Goal: Information Seeking & Learning: Learn about a topic

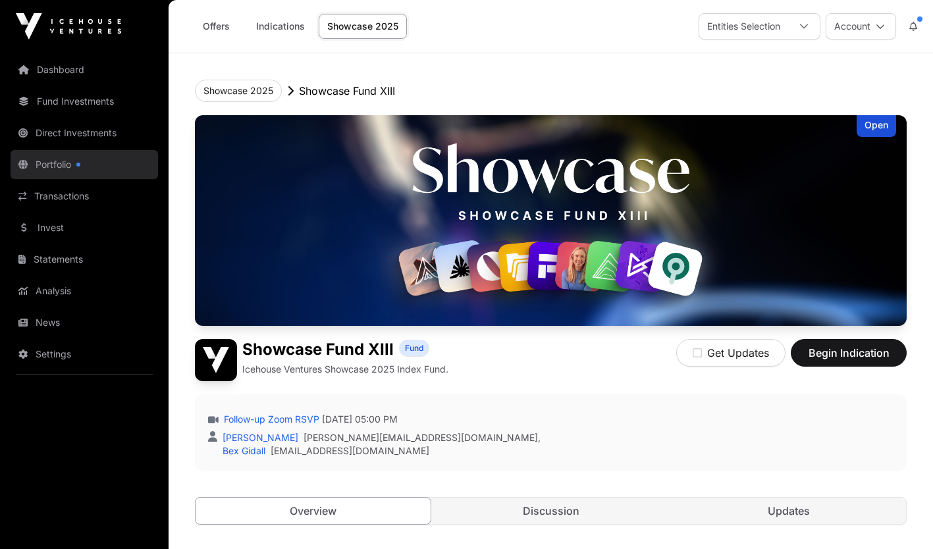
click at [68, 165] on link "Portfolio" at bounding box center [84, 164] width 147 height 29
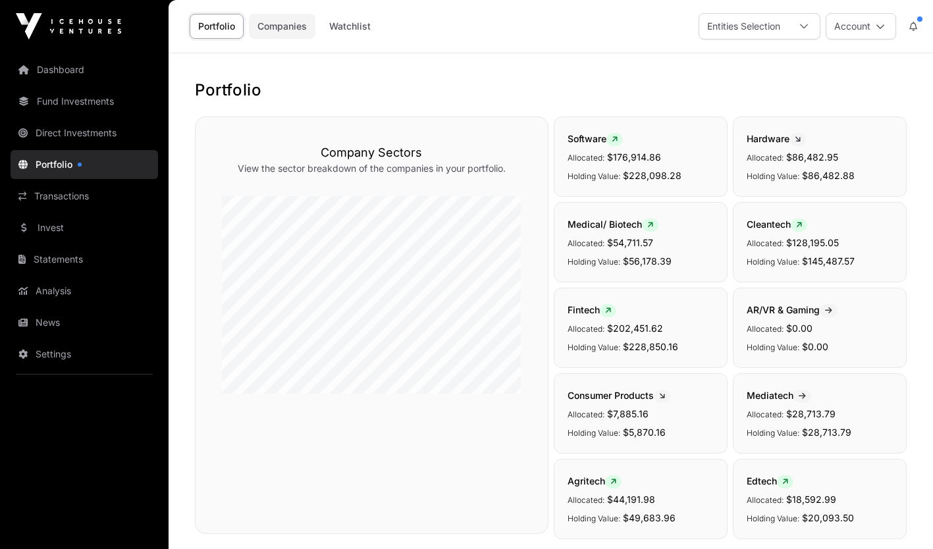
click at [271, 35] on link "Companies" at bounding box center [282, 26] width 66 height 25
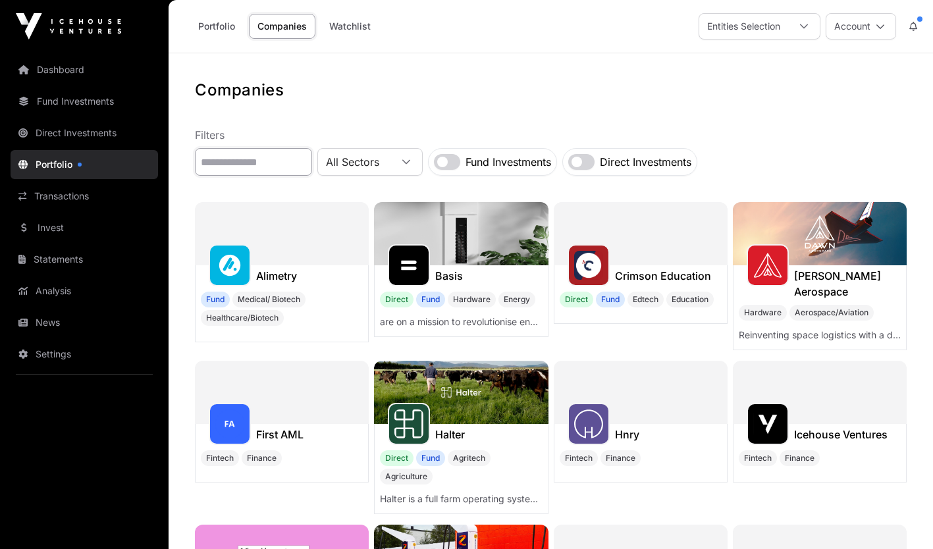
click at [254, 162] on input "text" at bounding box center [253, 162] width 117 height 28
click at [257, 147] on nav "Filters All Sectors Fund Investments Direct Investments" at bounding box center [551, 151] width 712 height 49
click at [255, 160] on input "text" at bounding box center [253, 162] width 117 height 28
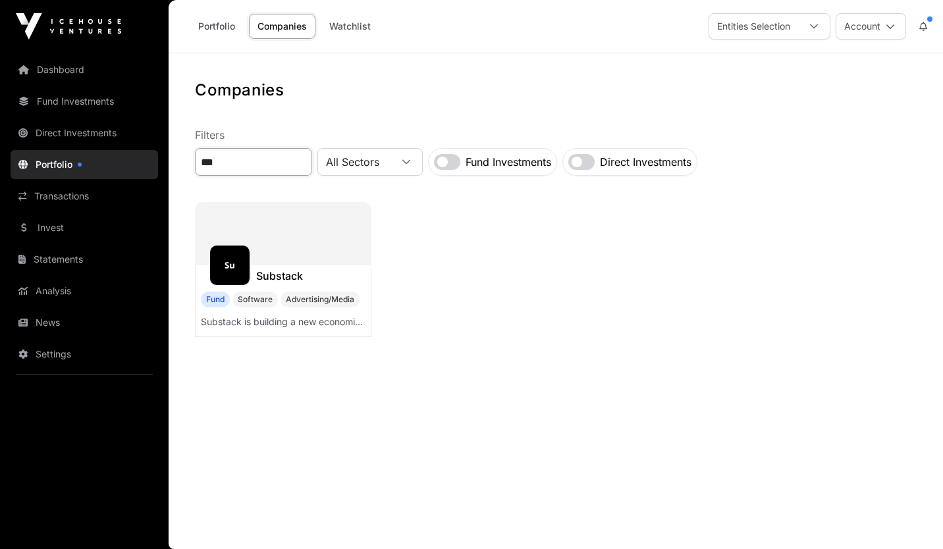
type input "***"
click at [273, 256] on div at bounding box center [283, 233] width 176 height 63
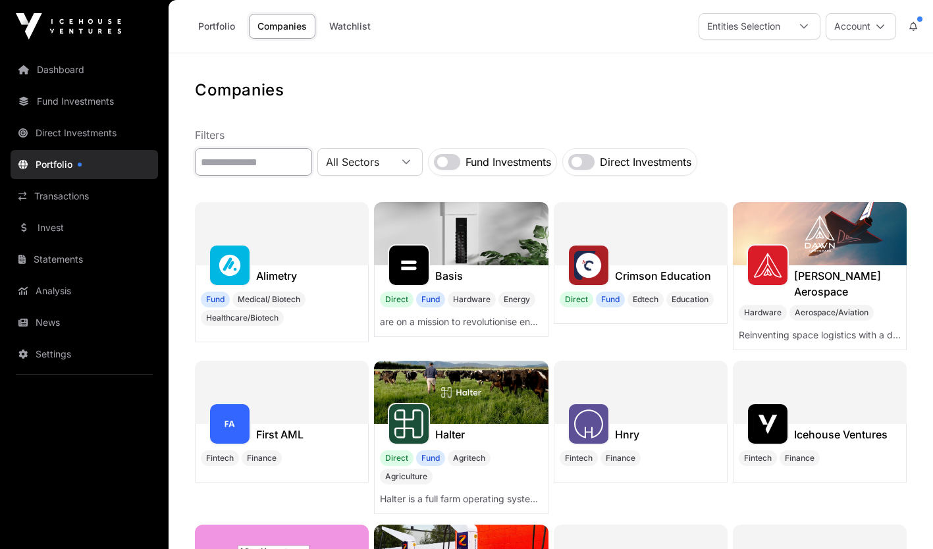
click at [232, 163] on input "text" at bounding box center [253, 162] width 117 height 28
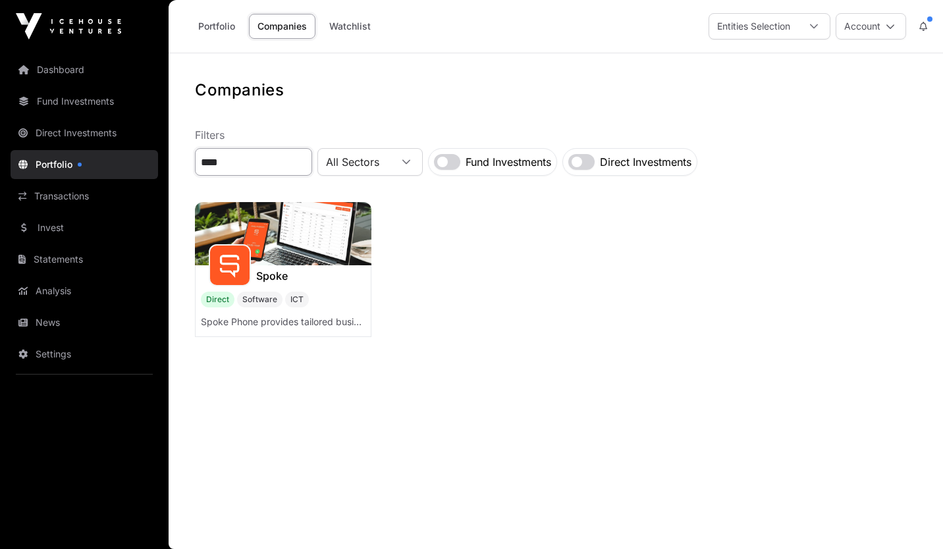
type input "****"
click at [261, 242] on img at bounding box center [283, 233] width 176 height 63
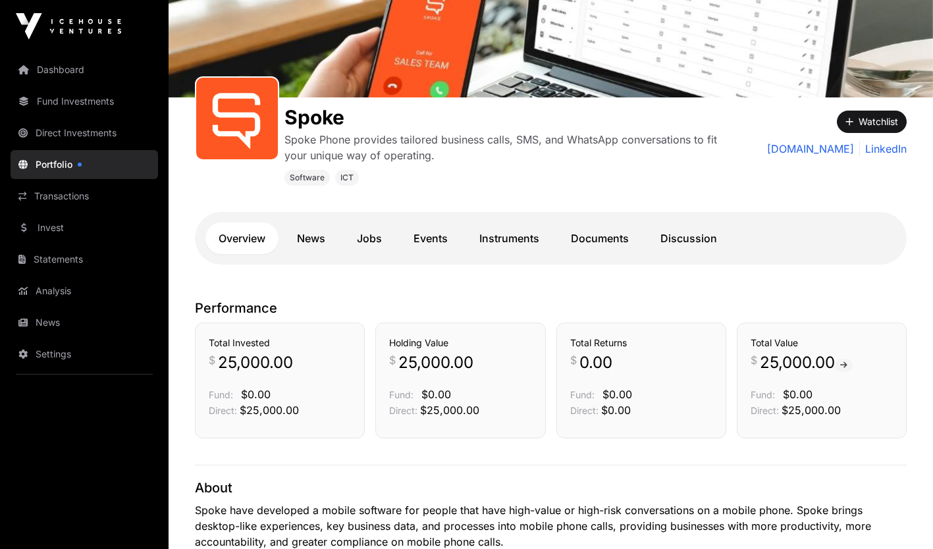
scroll to position [124, 0]
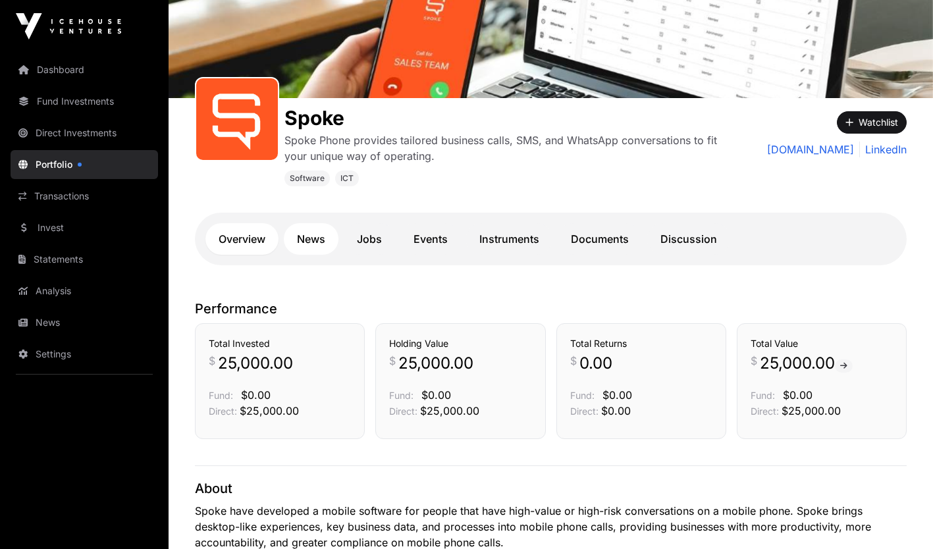
click at [307, 242] on link "News" at bounding box center [311, 239] width 55 height 32
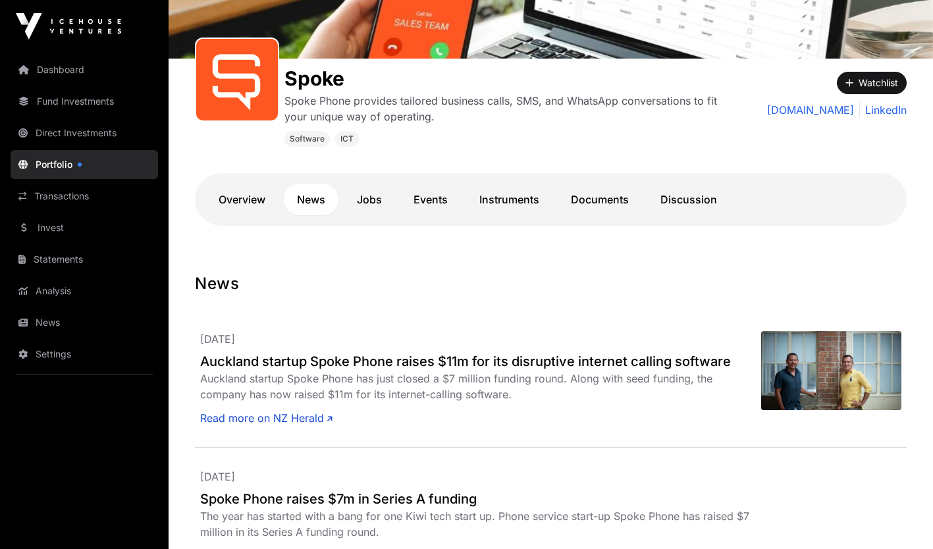
scroll to position [168, 0]
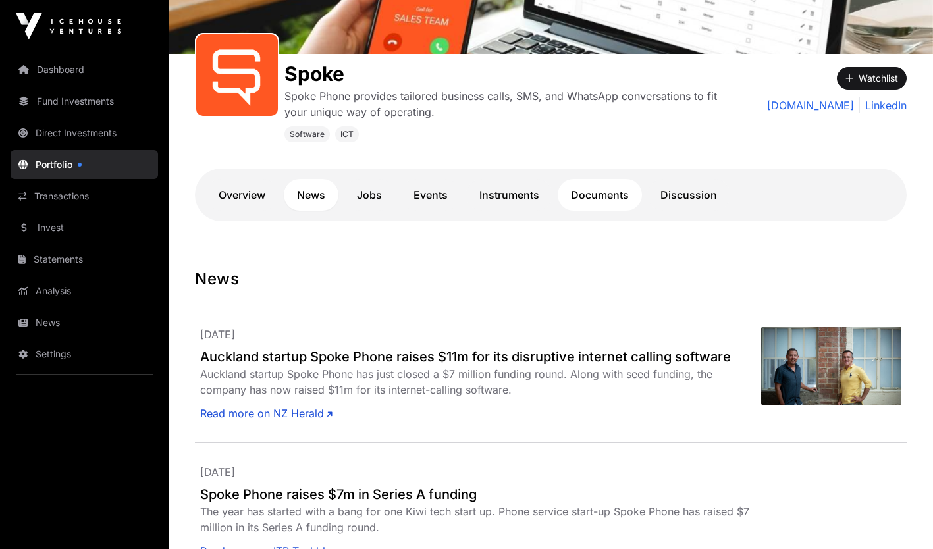
click at [450, 195] on link "Documents" at bounding box center [600, 195] width 84 height 32
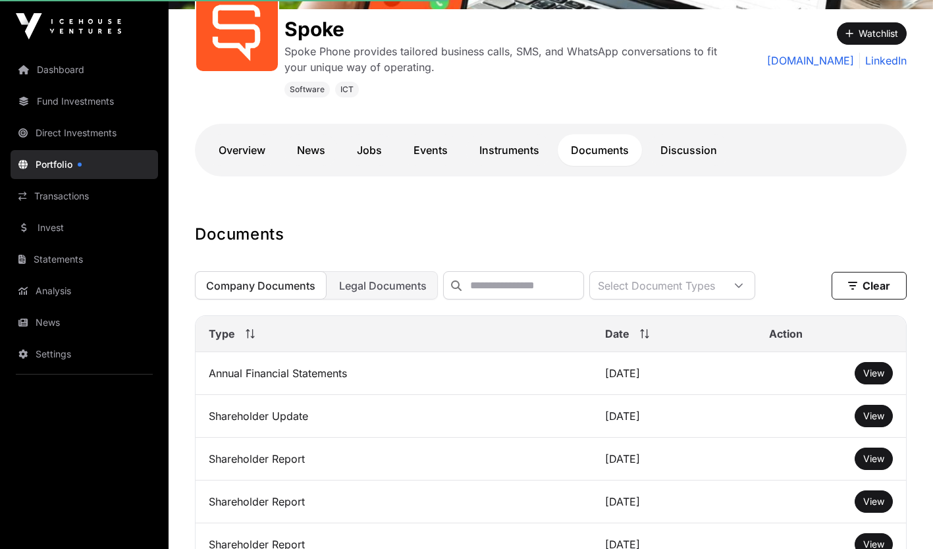
scroll to position [226, 0]
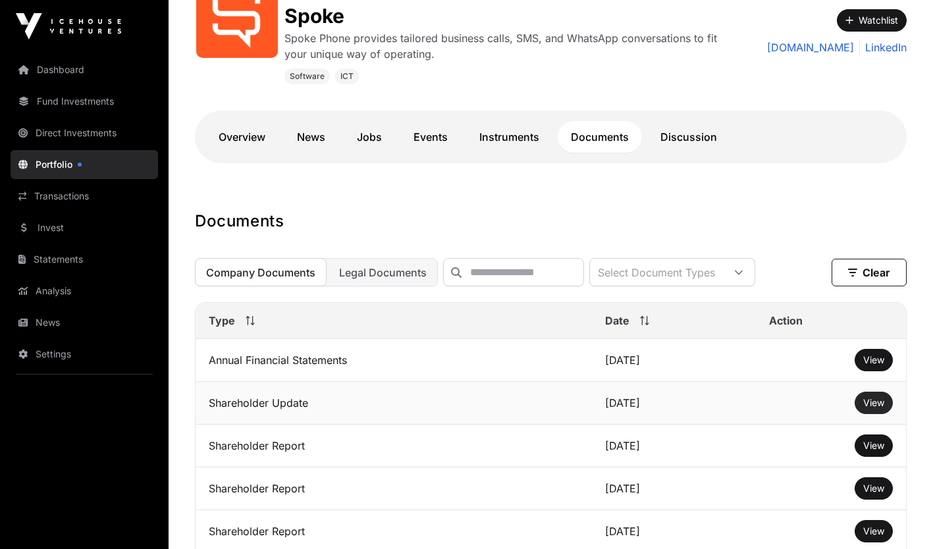
click at [450, 408] on span "View" at bounding box center [873, 402] width 21 height 11
drag, startPoint x: 672, startPoint y: 124, endPoint x: 669, endPoint y: 140, distance: 16.8
click at [450, 140] on link "Discussion" at bounding box center [688, 137] width 83 height 32
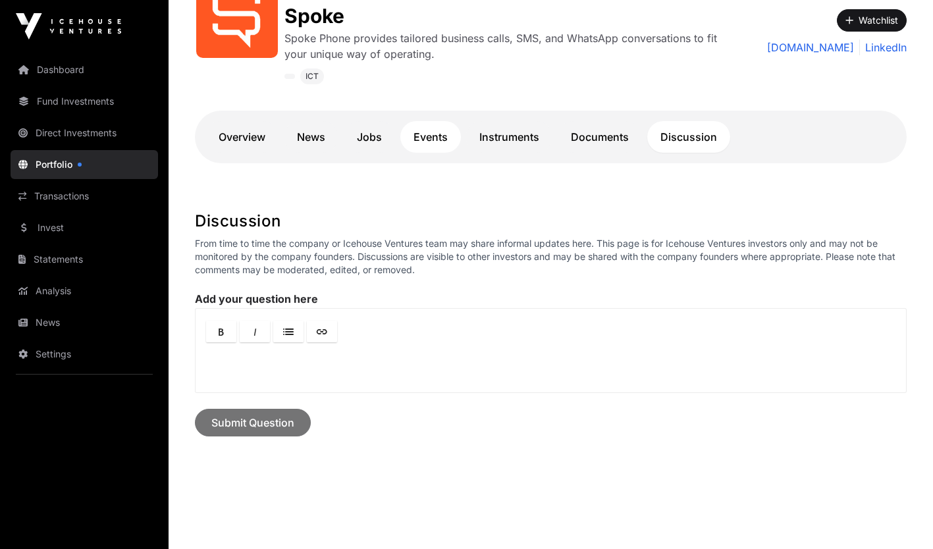
click at [434, 138] on link "Events" at bounding box center [430, 137] width 61 height 32
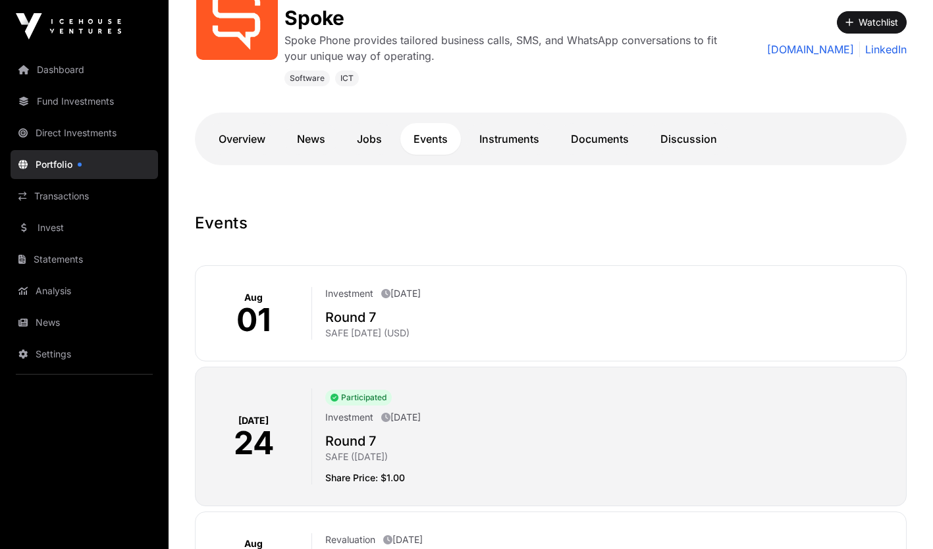
scroll to position [223, 0]
click at [253, 140] on link "Overview" at bounding box center [241, 140] width 73 height 32
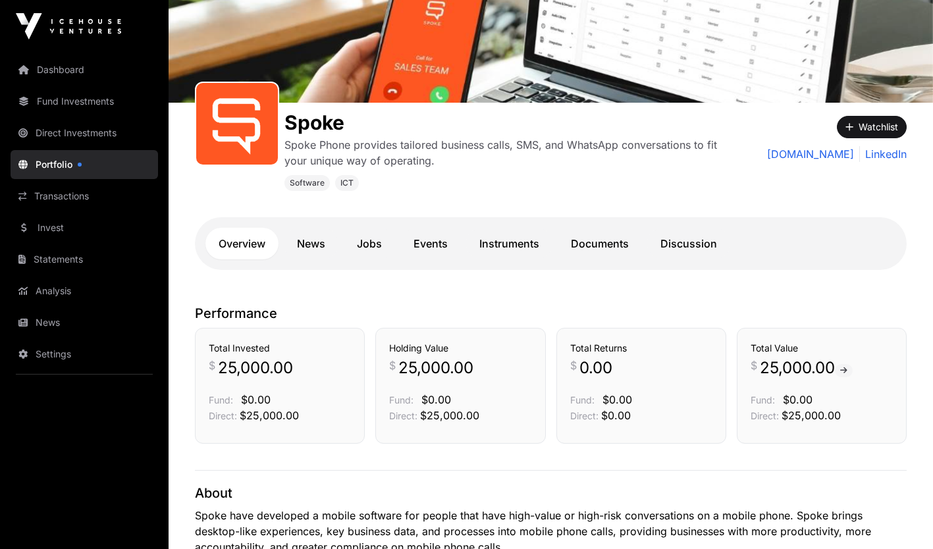
scroll to position [119, 0]
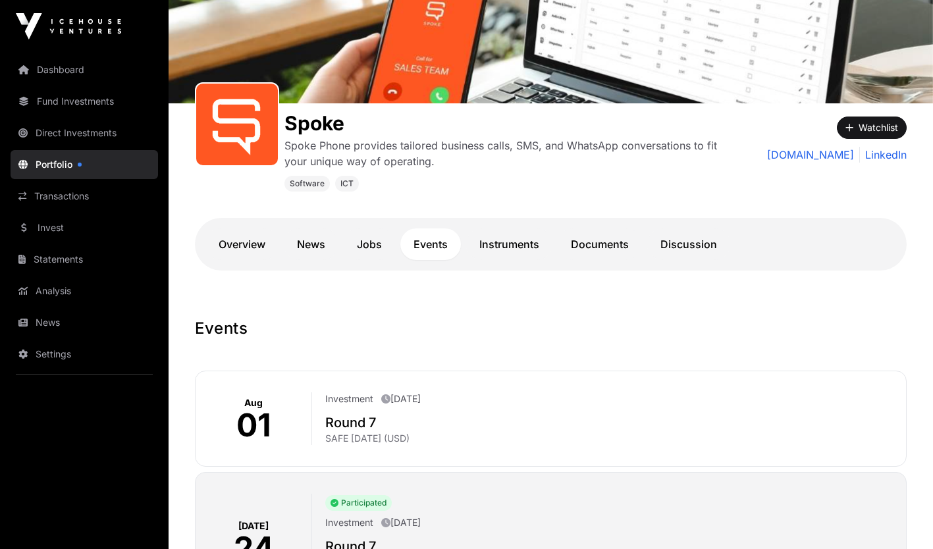
scroll to position [223, 0]
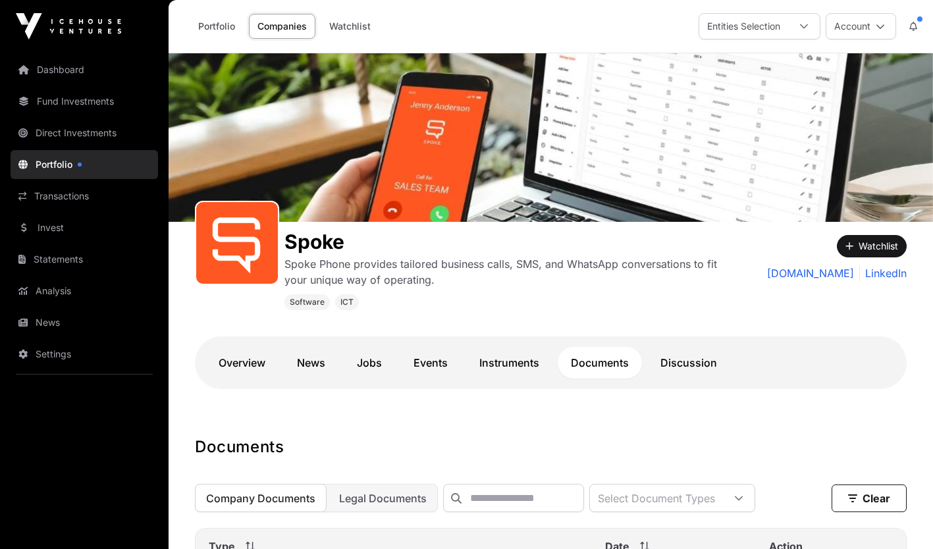
scroll to position [226, 0]
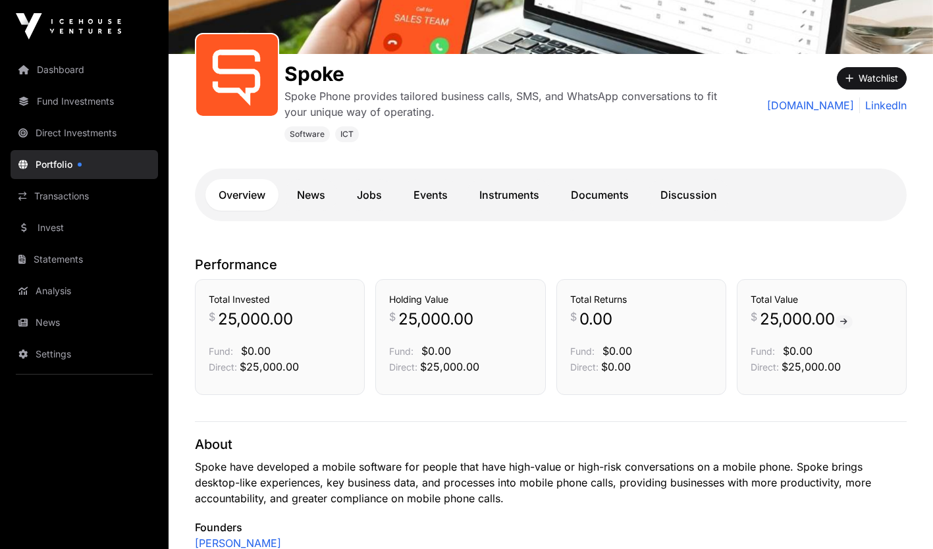
scroll to position [124, 0]
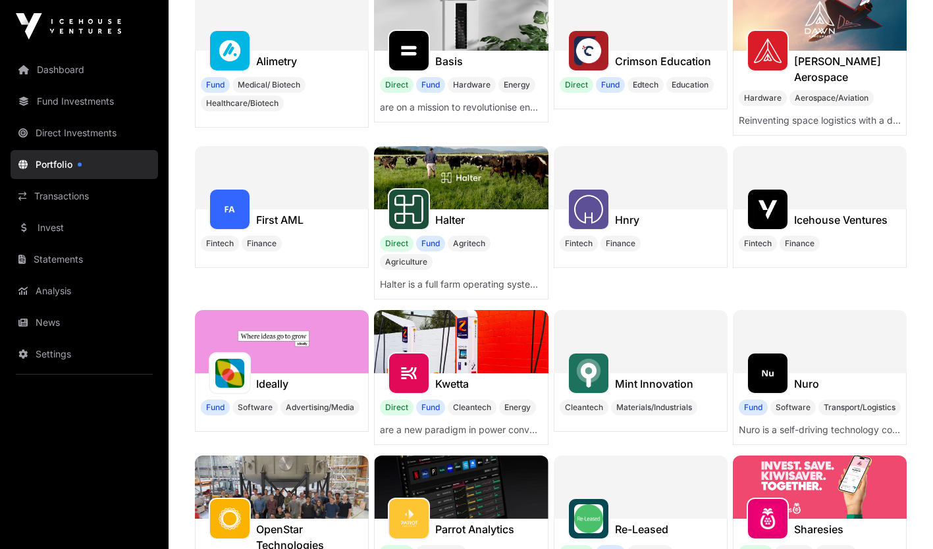
scroll to position [215, 0]
